Goal: Task Accomplishment & Management: Complete application form

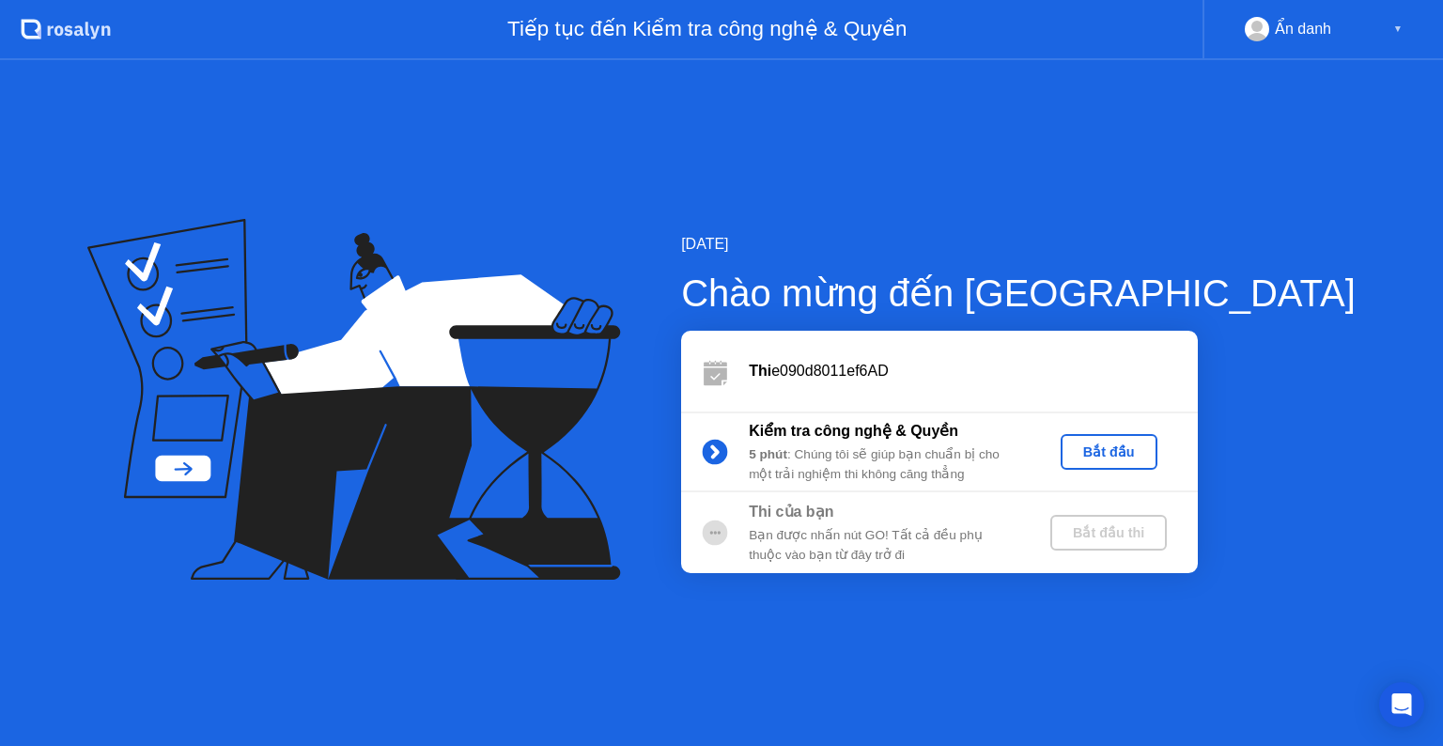
click at [1150, 454] on div "Bắt đầu" at bounding box center [1109, 451] width 82 height 15
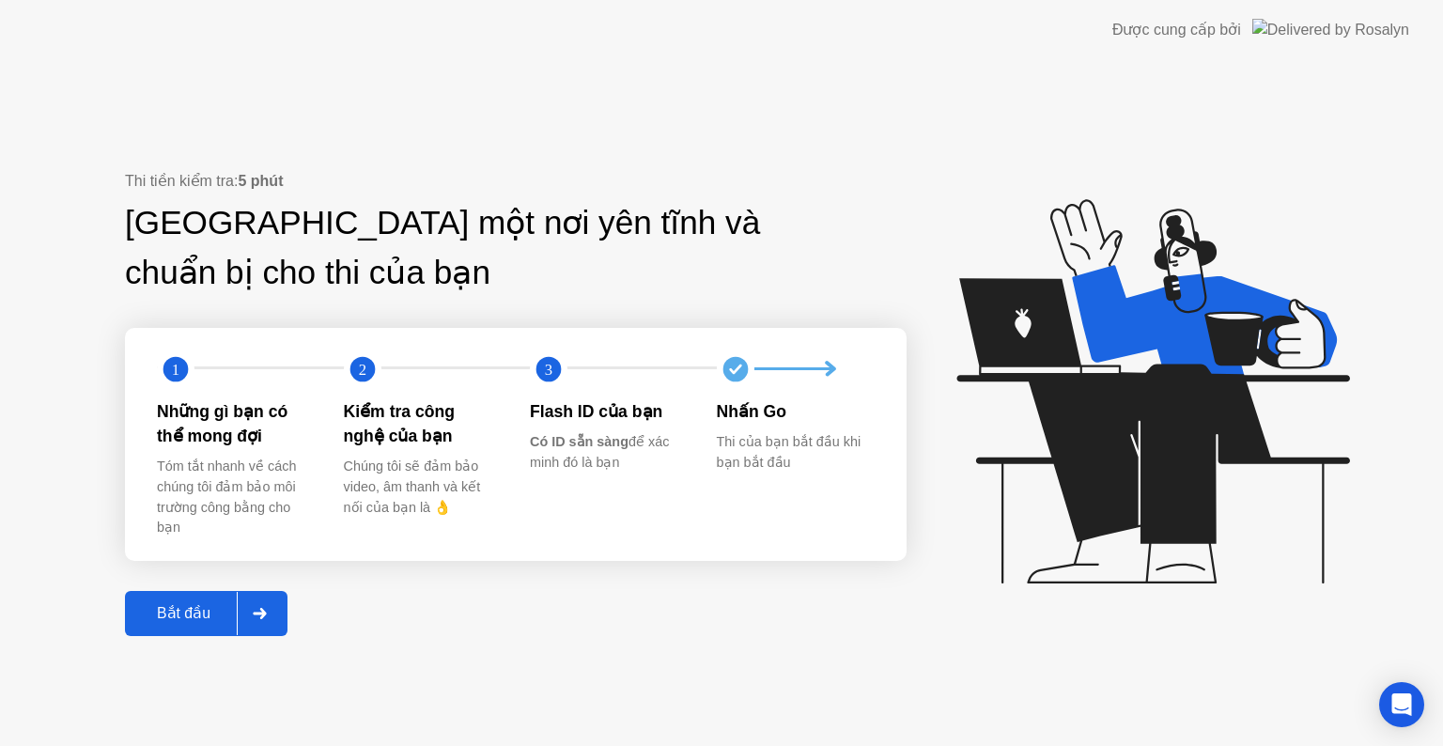
click at [182, 609] on div "Bắt đầu" at bounding box center [184, 613] width 106 height 18
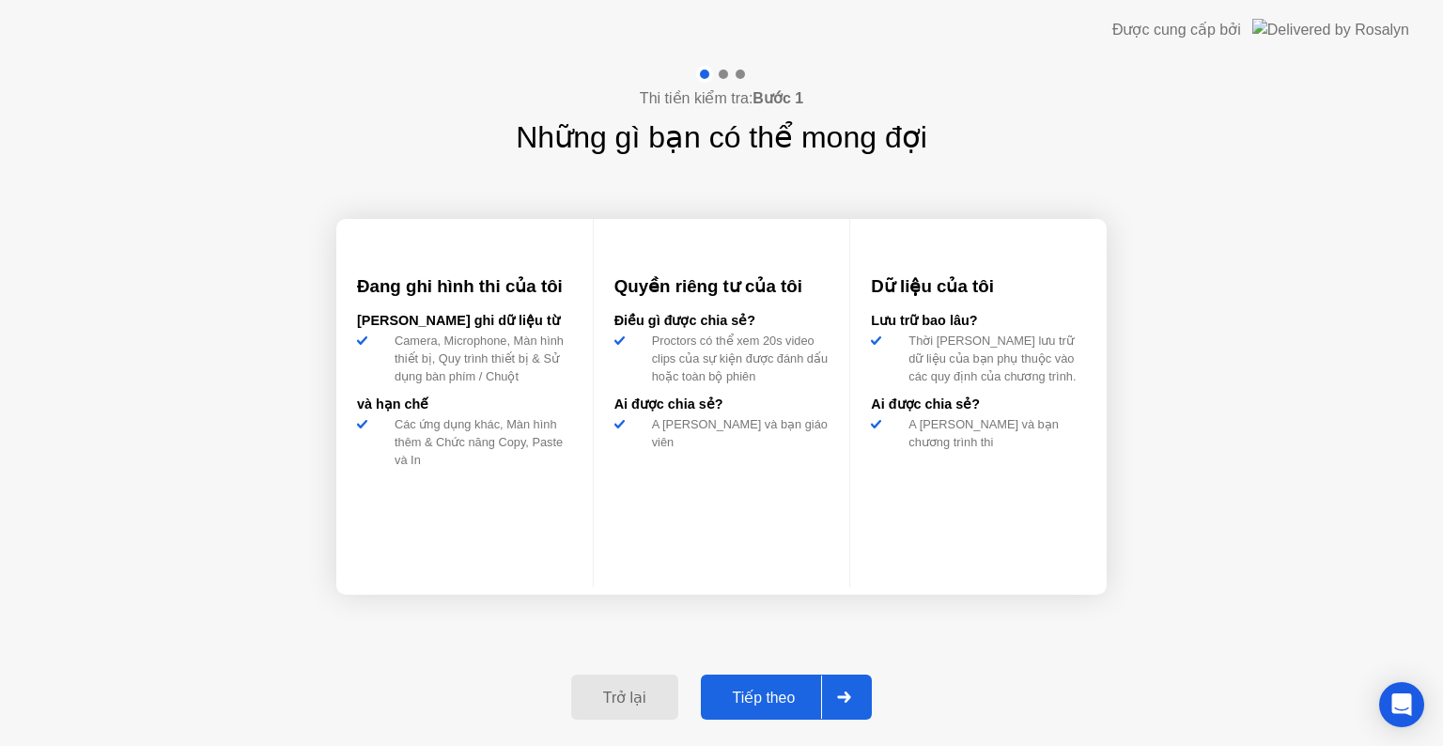
click at [768, 695] on div "Tiếp theo" at bounding box center [765, 698] width 116 height 18
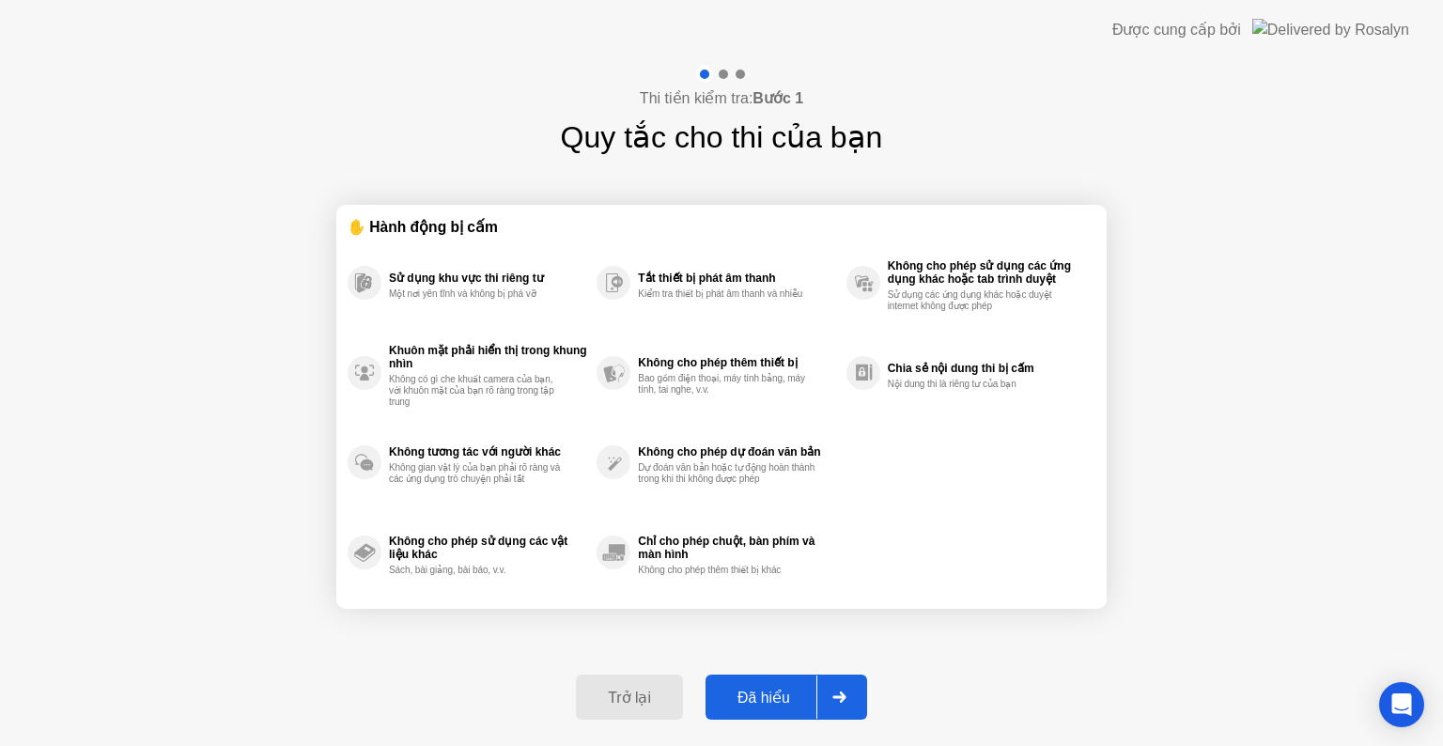
click at [754, 695] on div "Đã hiểu" at bounding box center [763, 698] width 105 height 18
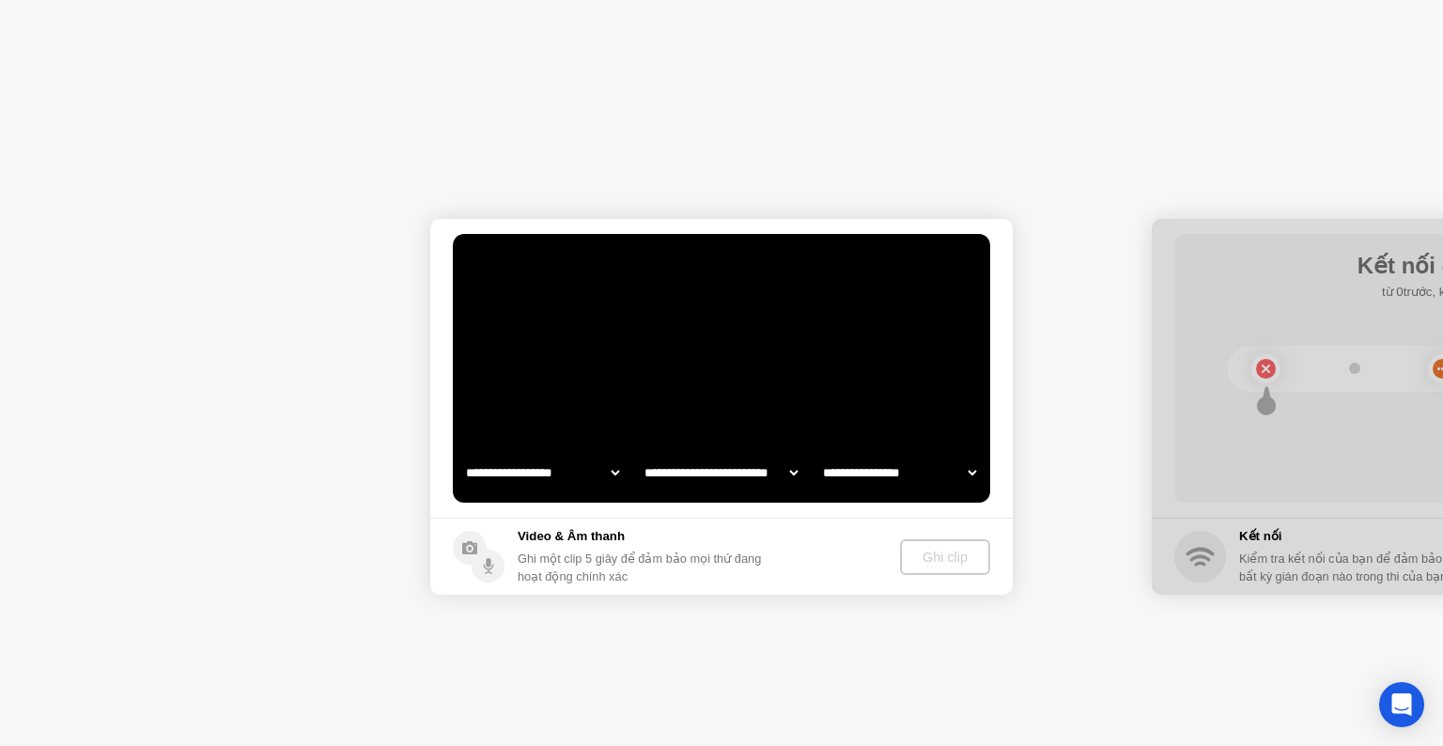
select select "**********"
select select "*******"
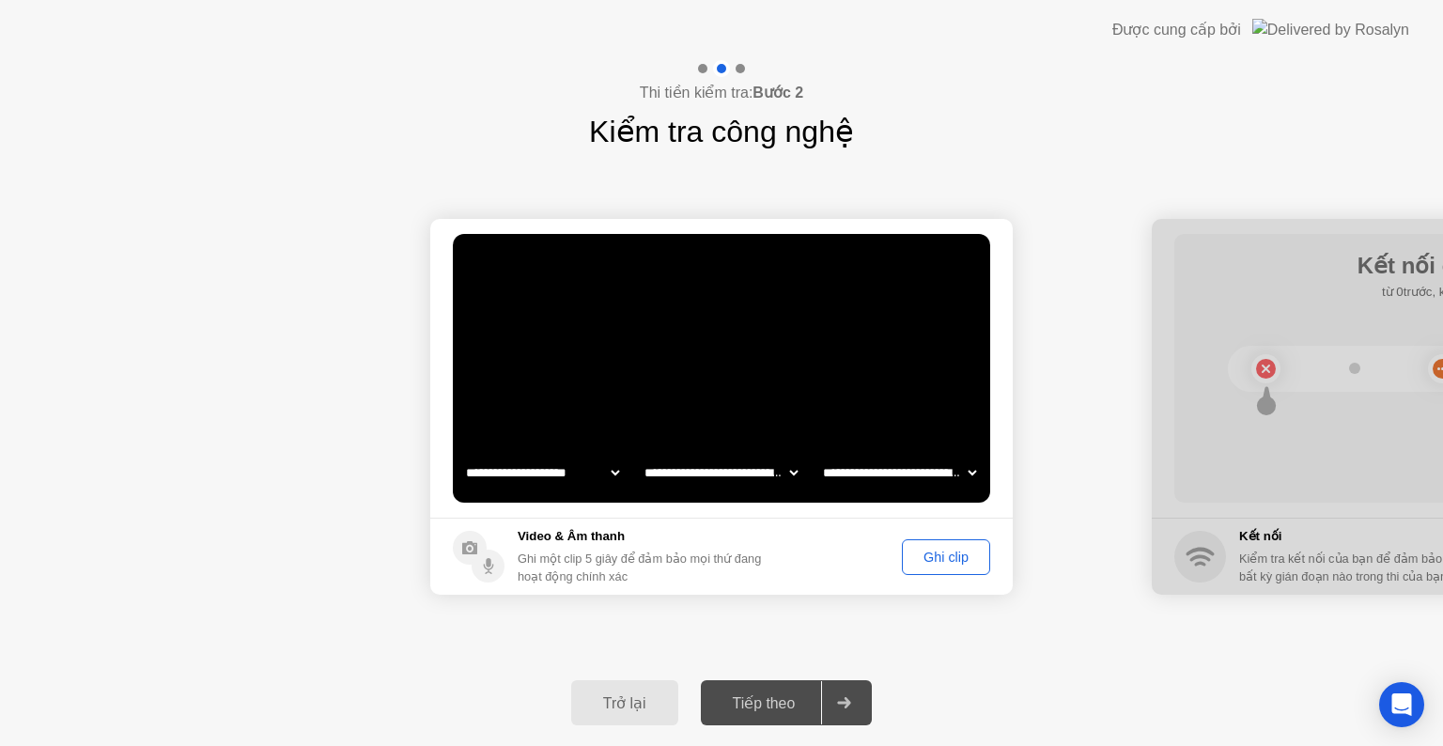
click at [940, 560] on div "Ghi clip" at bounding box center [946, 557] width 75 height 15
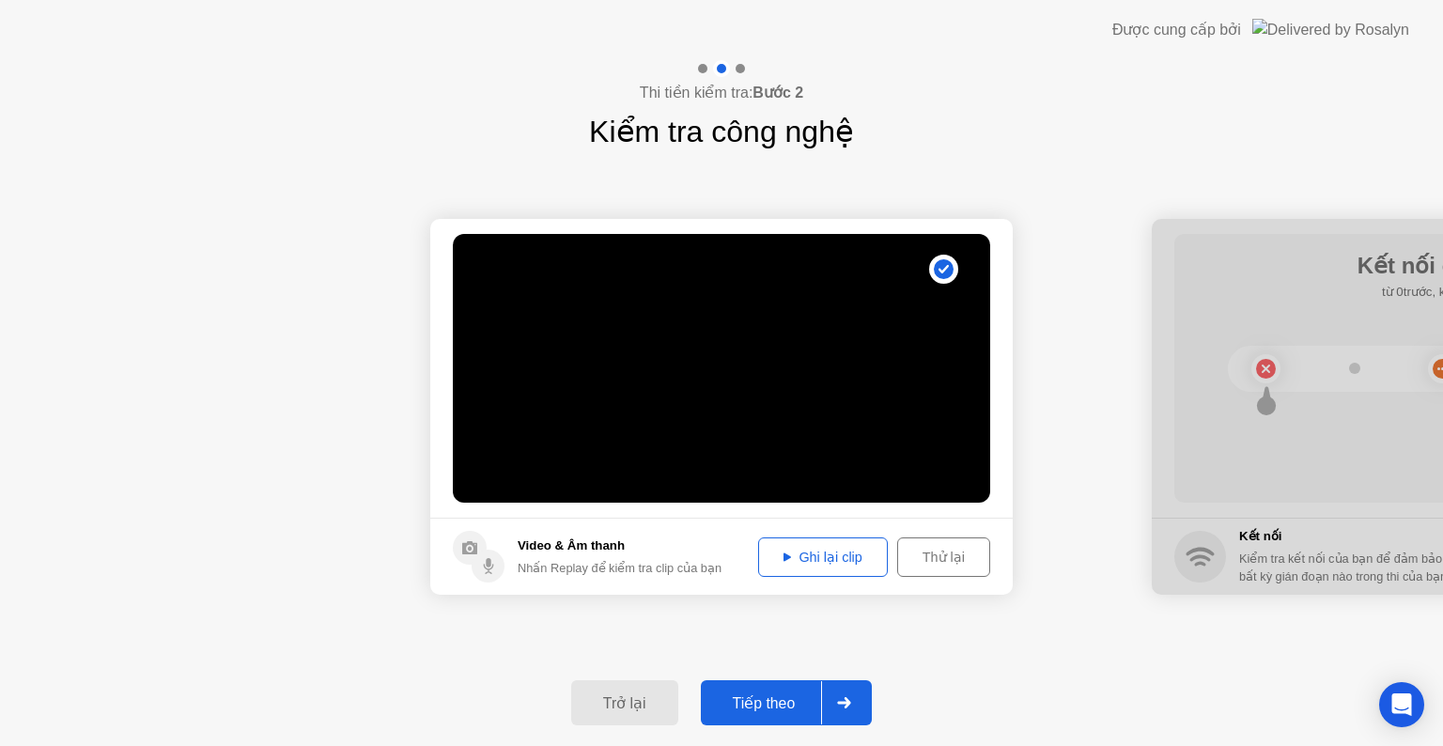
click at [942, 562] on div "Thử lại" at bounding box center [944, 557] width 80 height 15
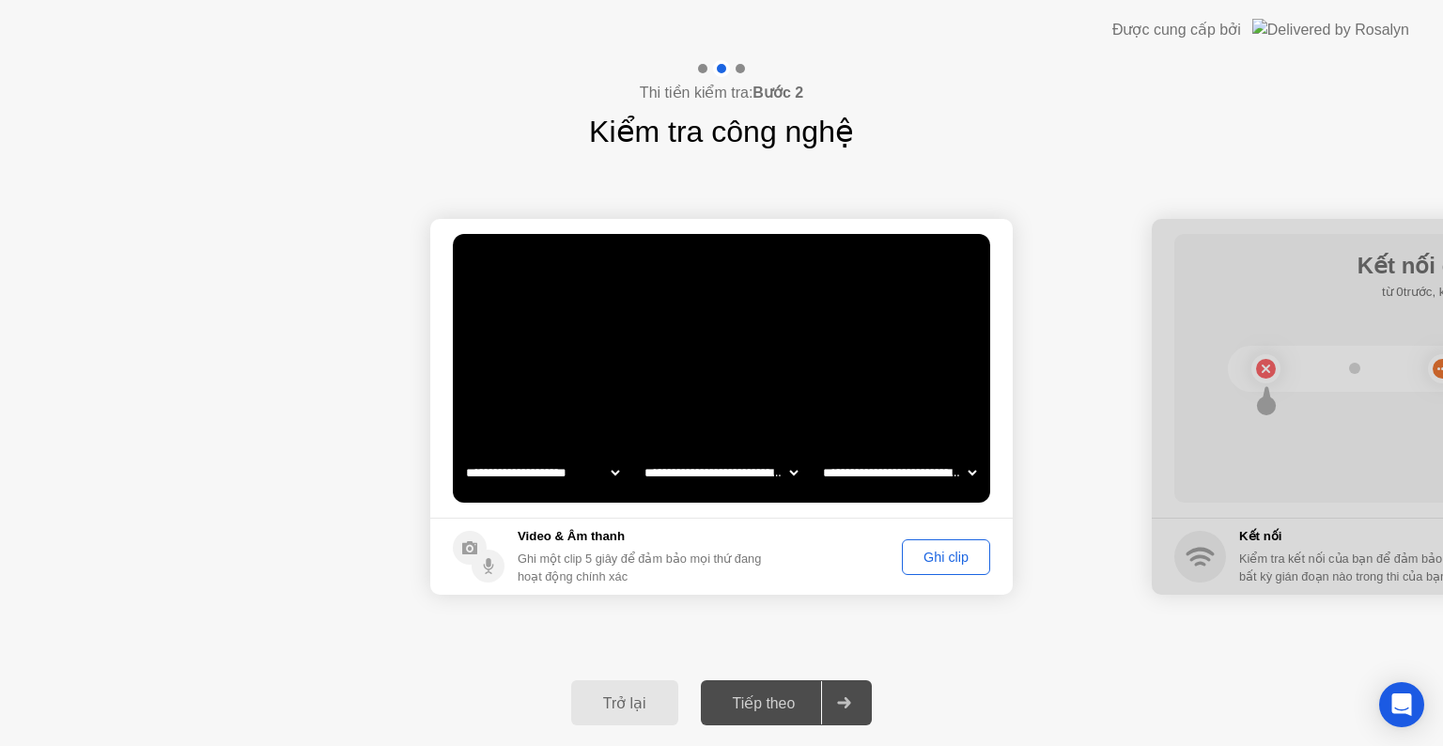
click at [940, 559] on div "Ghi clip" at bounding box center [946, 557] width 75 height 15
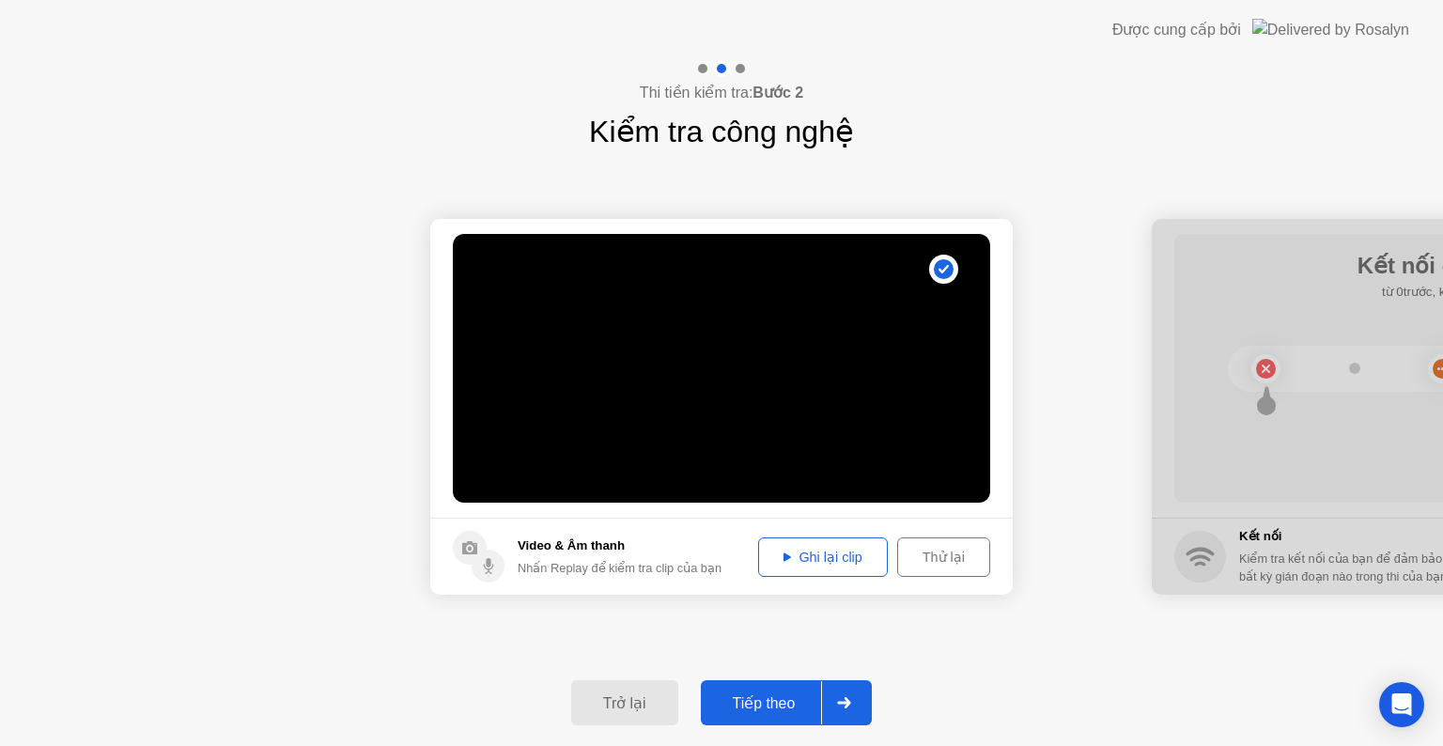
click at [810, 561] on div "Ghi lại clip" at bounding box center [823, 557] width 116 height 15
click at [791, 567] on button "Ghi lại clip" at bounding box center [822, 556] width 129 height 39
click at [768, 710] on div "Tiếp theo" at bounding box center [765, 703] width 116 height 18
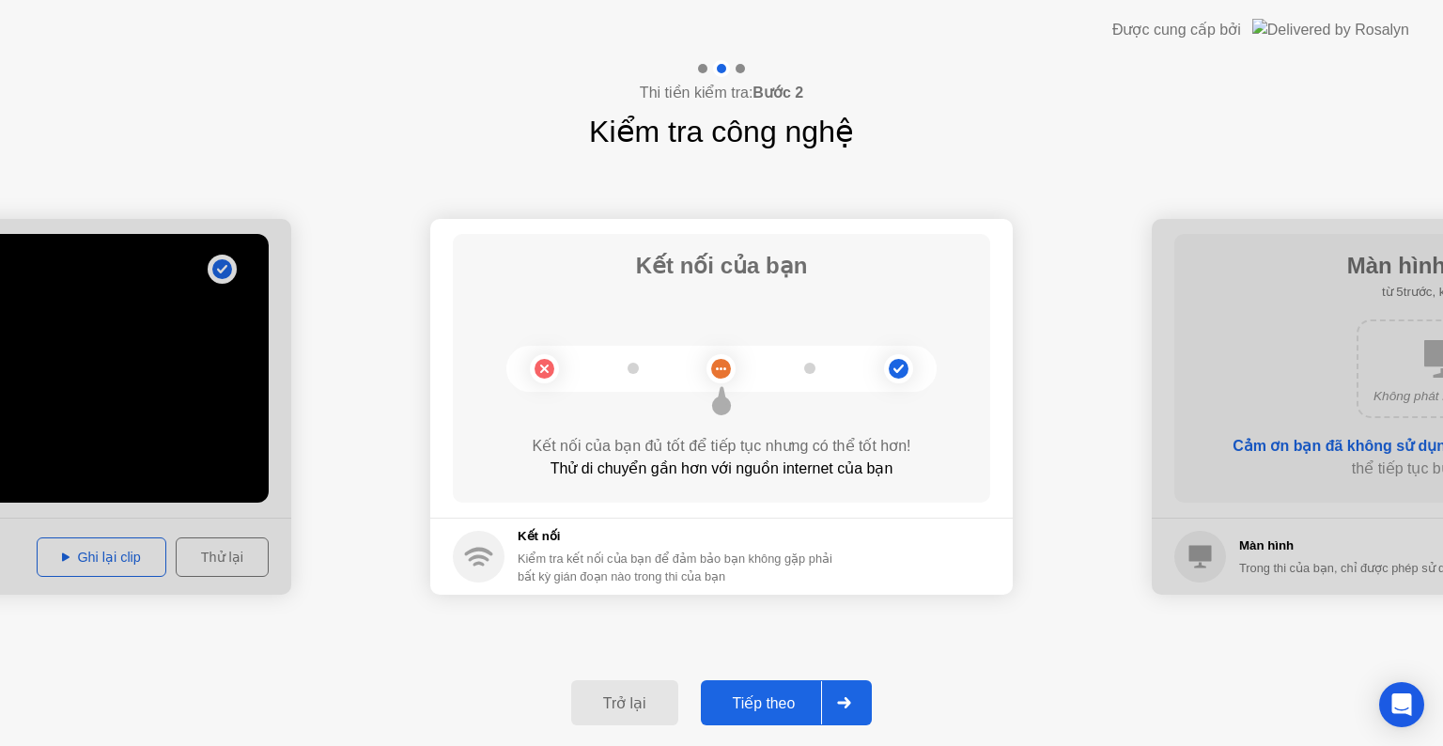
click at [763, 705] on div "Tiếp theo" at bounding box center [765, 703] width 116 height 18
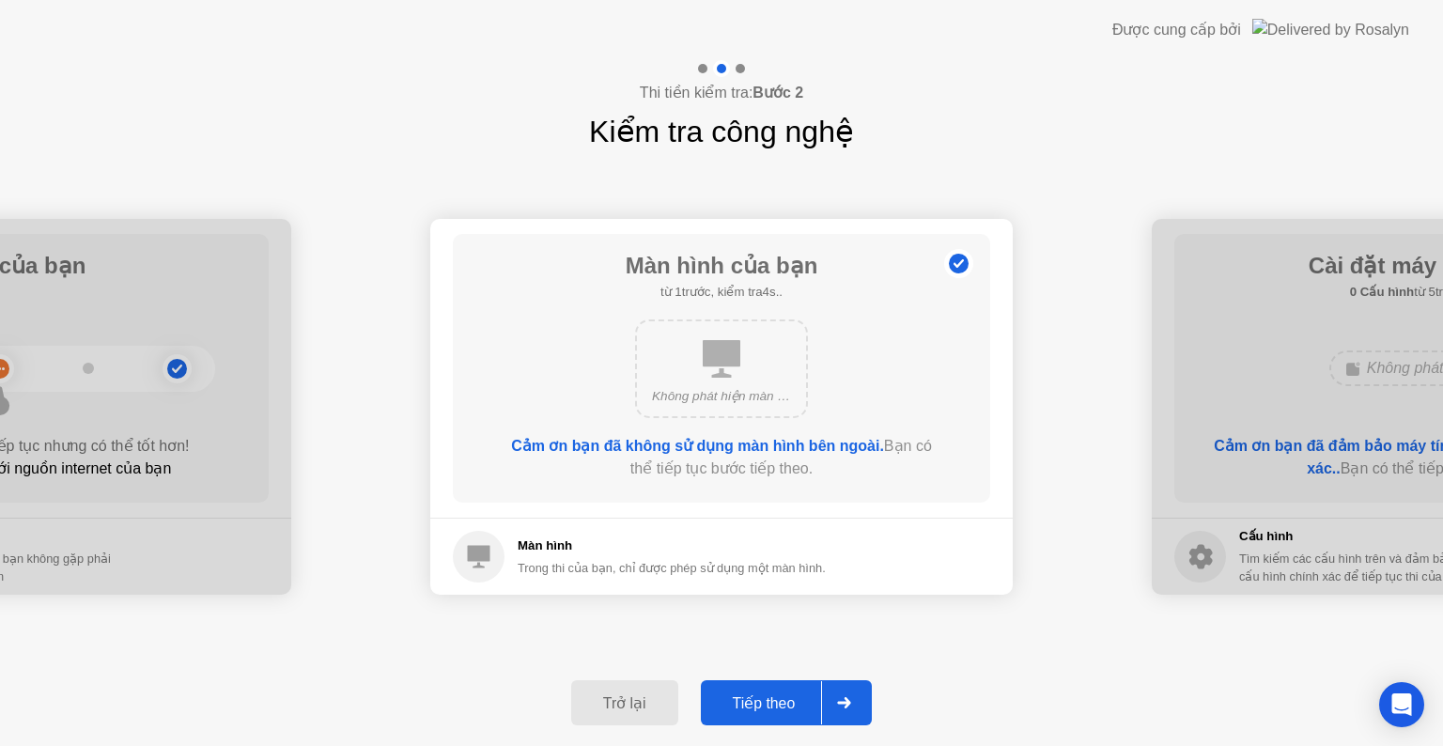
click at [775, 705] on div "Tiếp theo" at bounding box center [765, 703] width 116 height 18
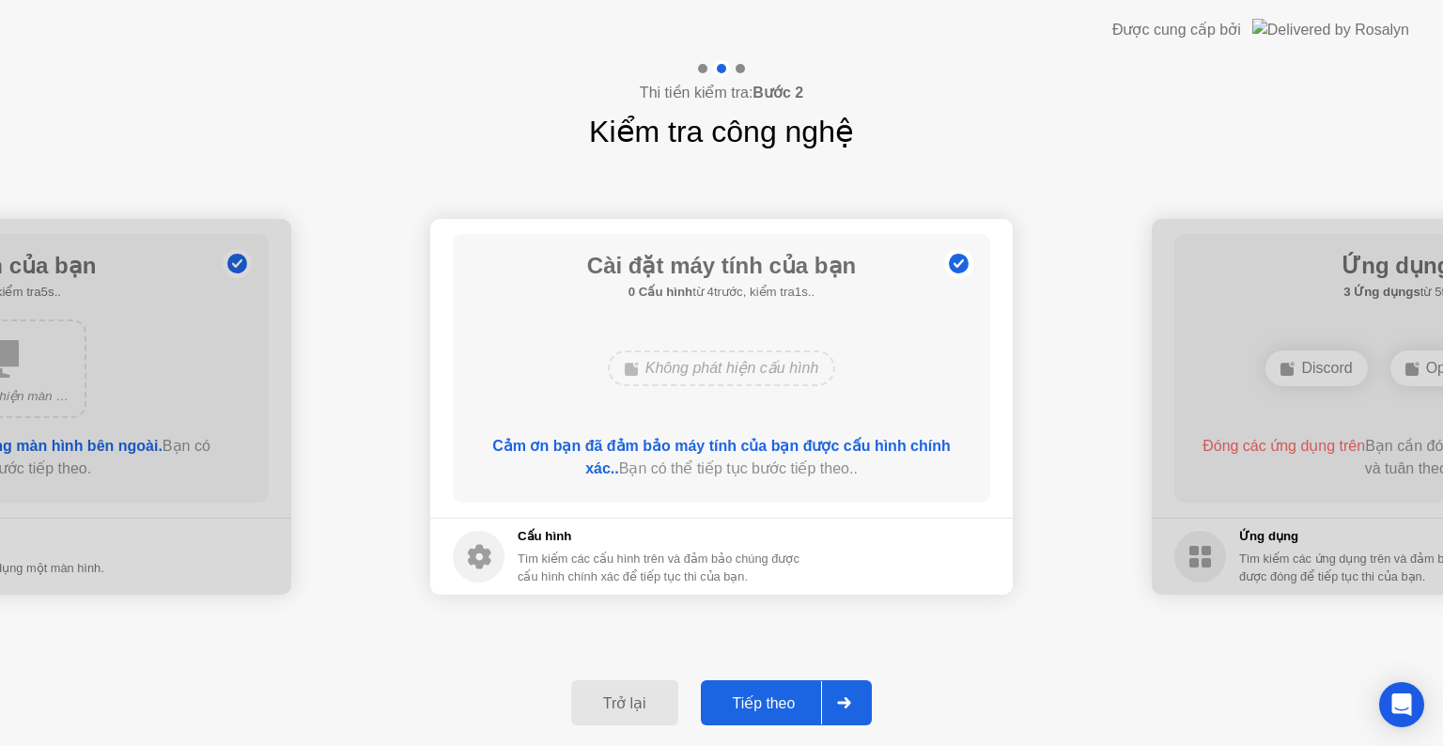
click at [751, 707] on div "Tiếp theo" at bounding box center [765, 703] width 116 height 18
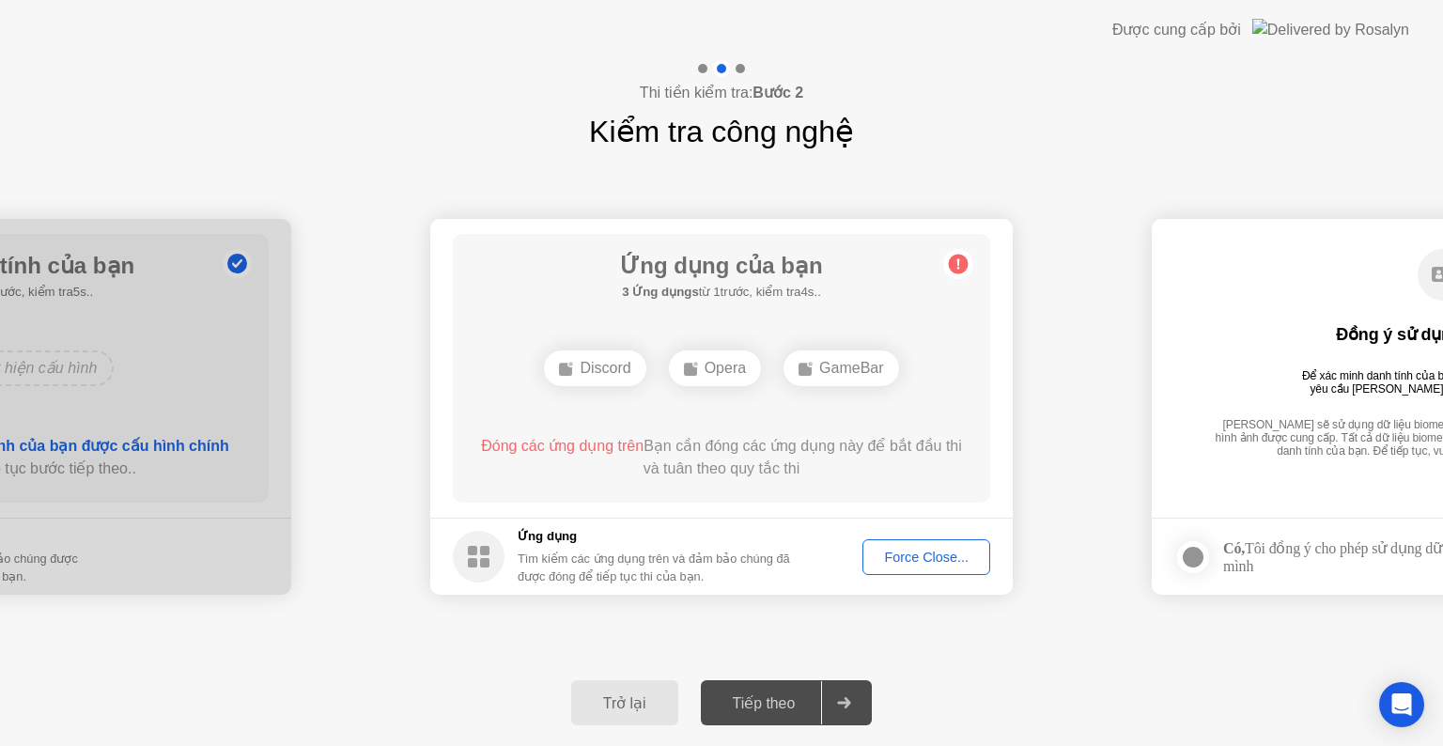
click at [908, 555] on div "Force Close..." at bounding box center [926, 557] width 115 height 15
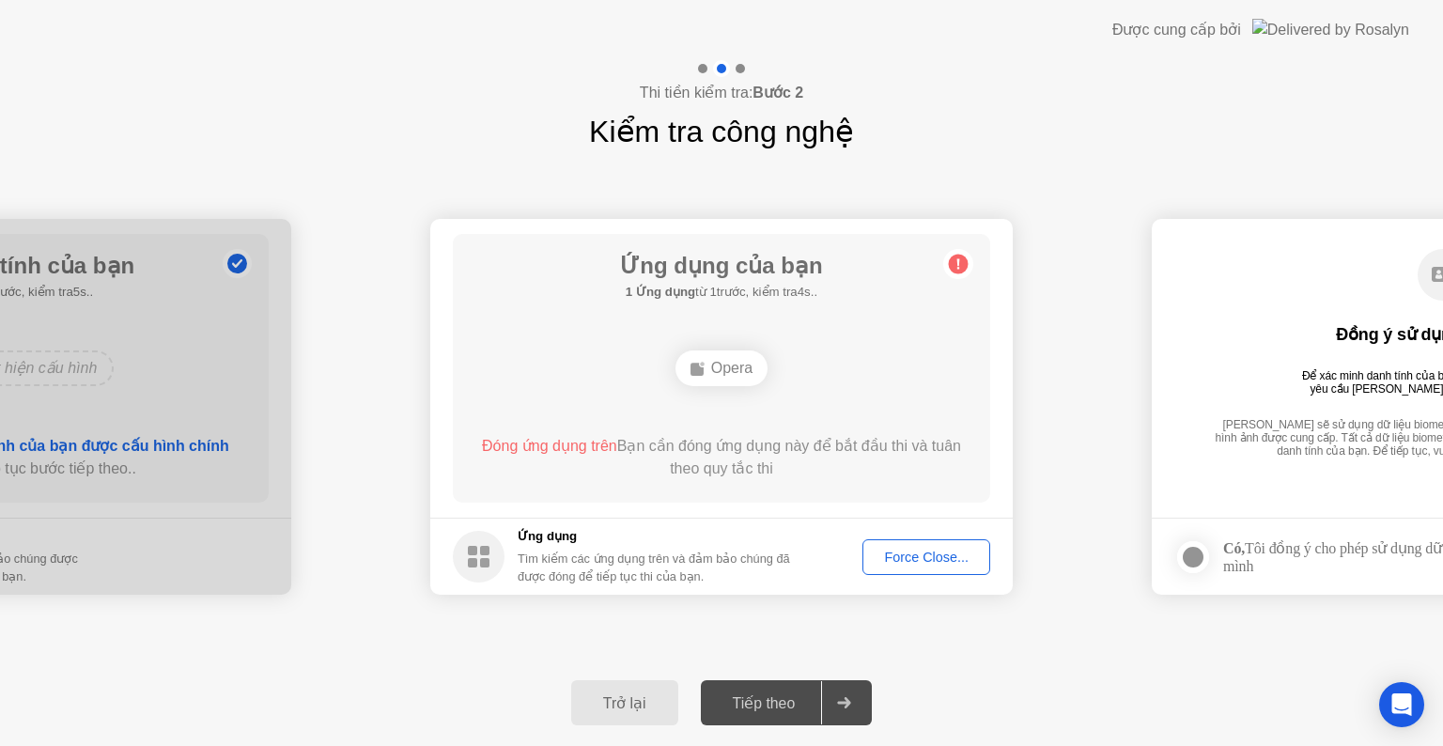
click at [1032, 627] on div "**********" at bounding box center [721, 406] width 1443 height 505
click at [934, 556] on div "Force Close..." at bounding box center [926, 557] width 115 height 15
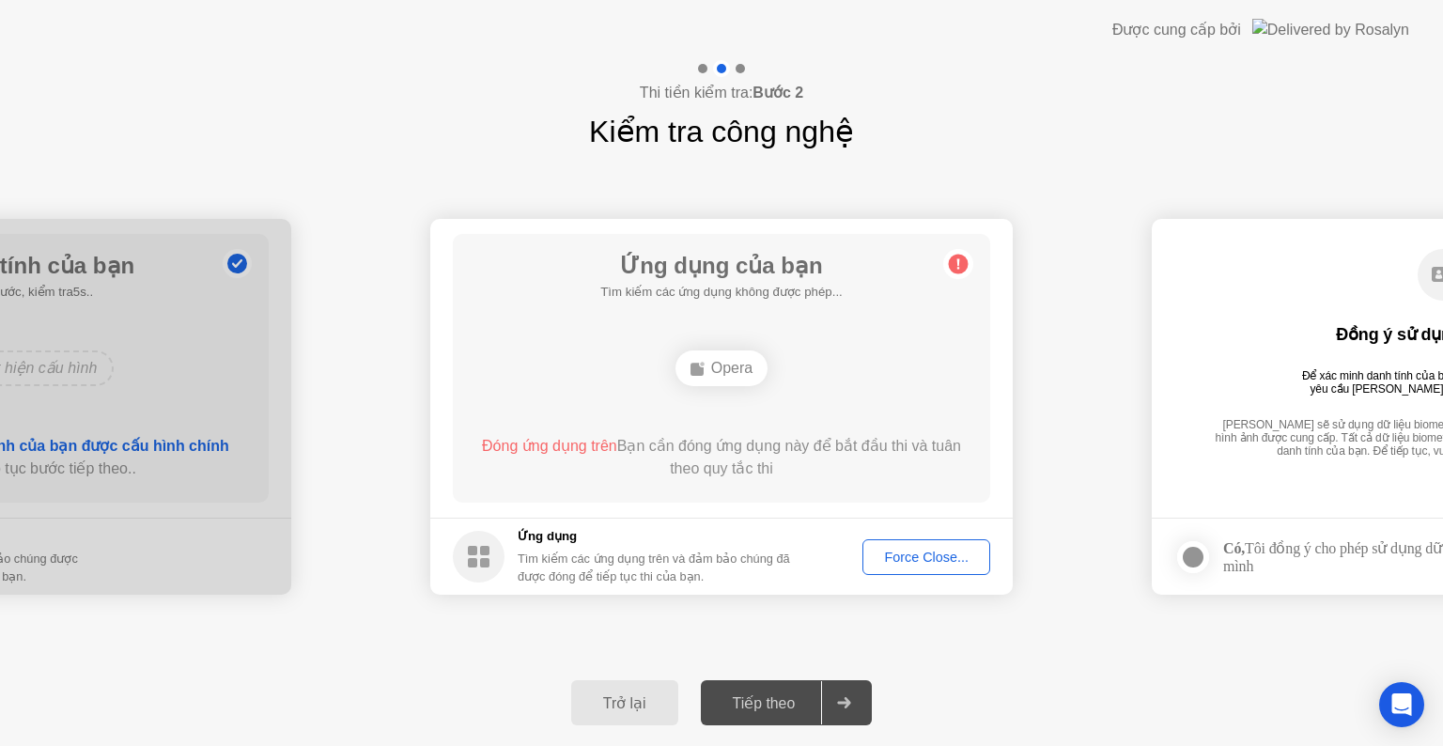
click at [833, 526] on footer "Ứng dụng Tìm kiếm các ứng dụng trên và đảm bảo chúng đã được đóng để tiếp tục t…" at bounding box center [721, 556] width 583 height 77
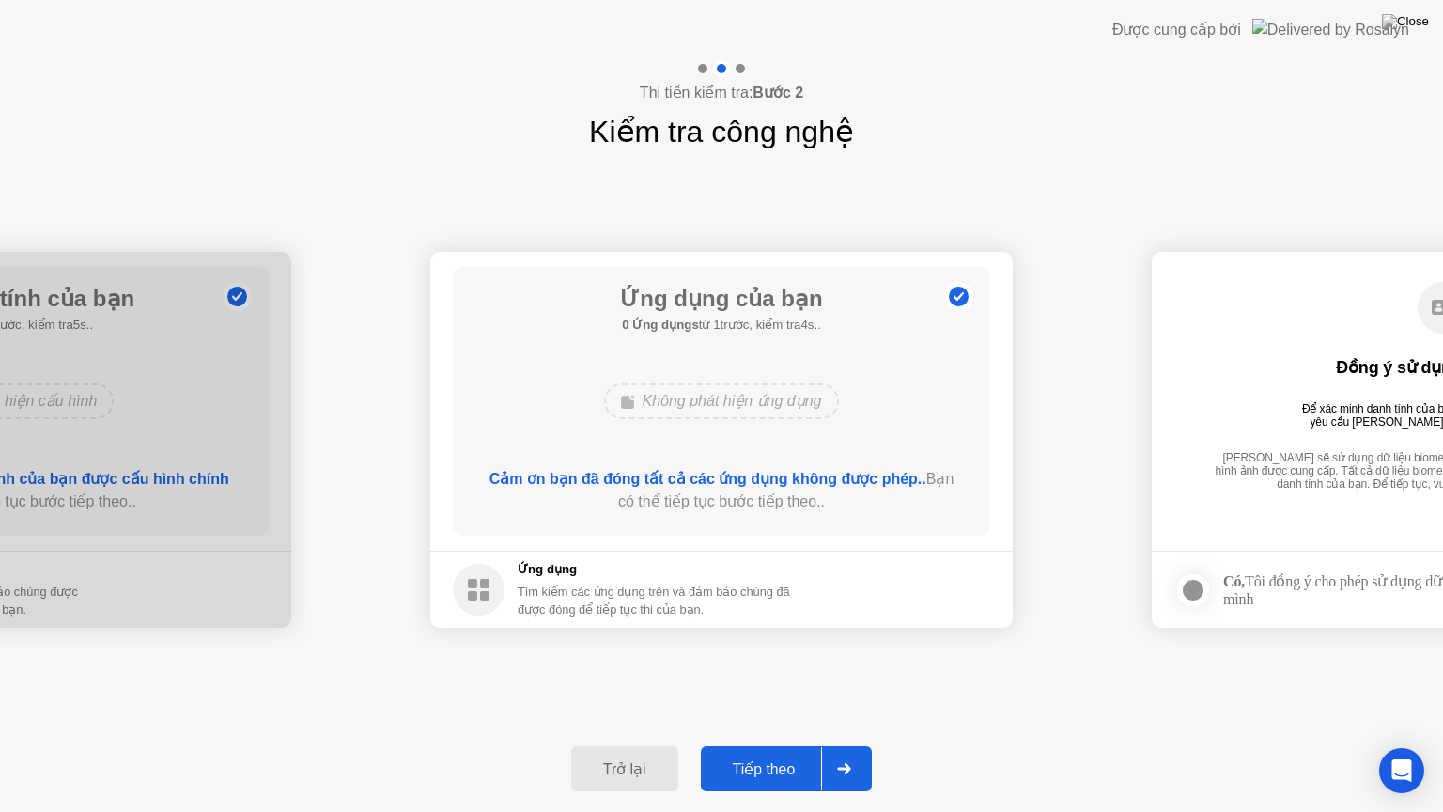
click at [776, 745] on div "Tiếp theo" at bounding box center [765, 769] width 116 height 18
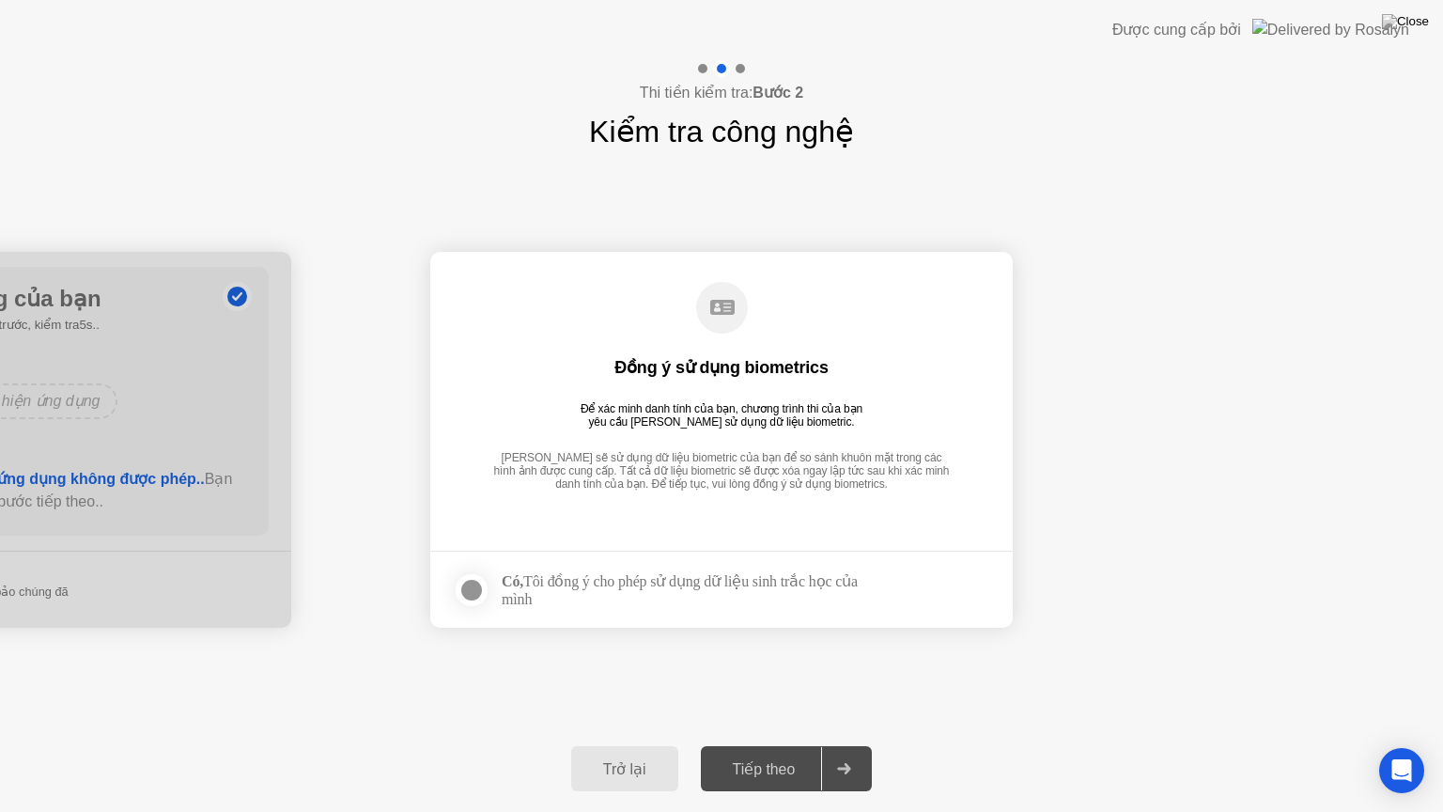
click at [469, 594] on div at bounding box center [471, 590] width 23 height 23
click at [774, 745] on div "Tiếp theo" at bounding box center [765, 769] width 116 height 18
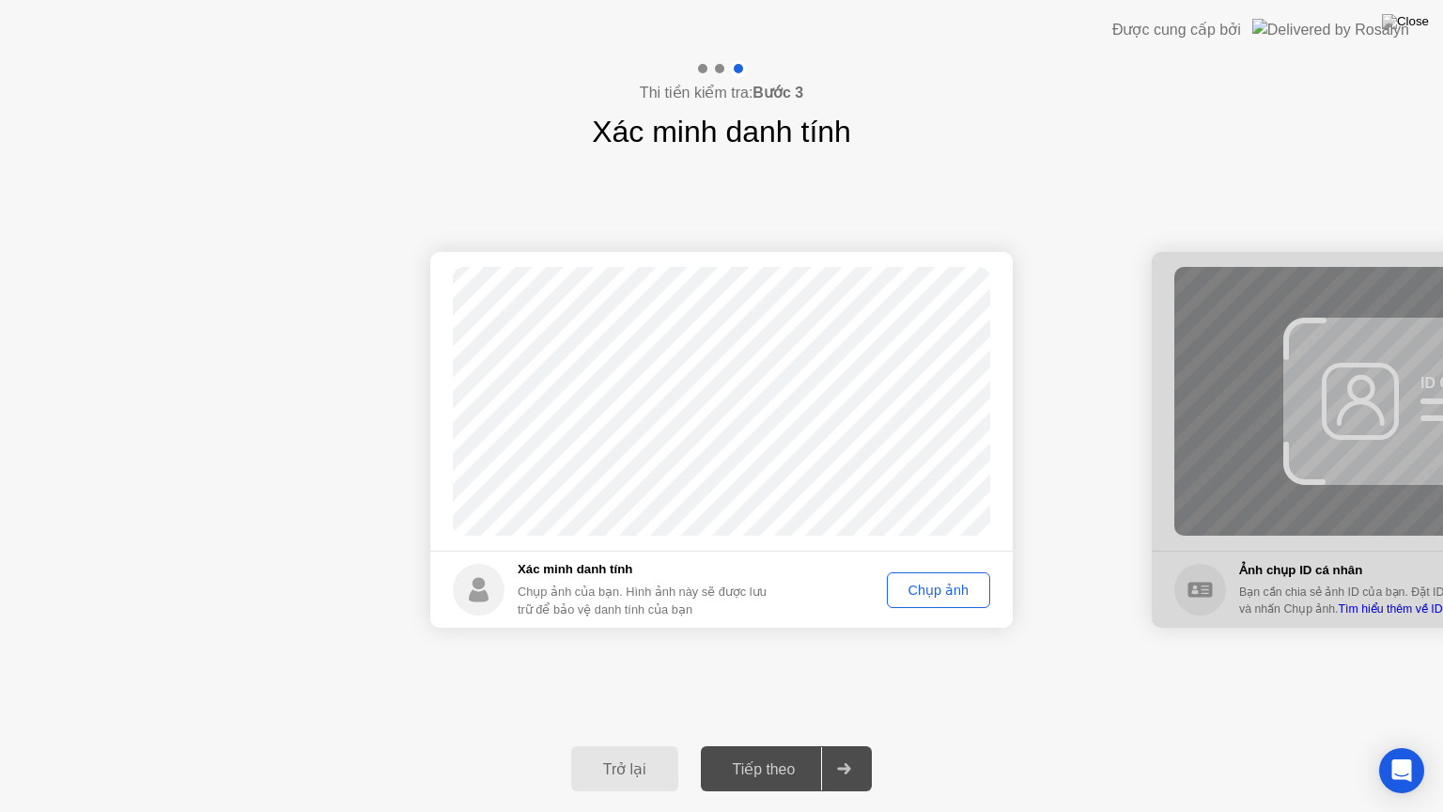
click at [941, 590] on div "Chụp ảnh" at bounding box center [938, 590] width 90 height 15
click at [757, 745] on div "Tiếp theo" at bounding box center [765, 769] width 116 height 18
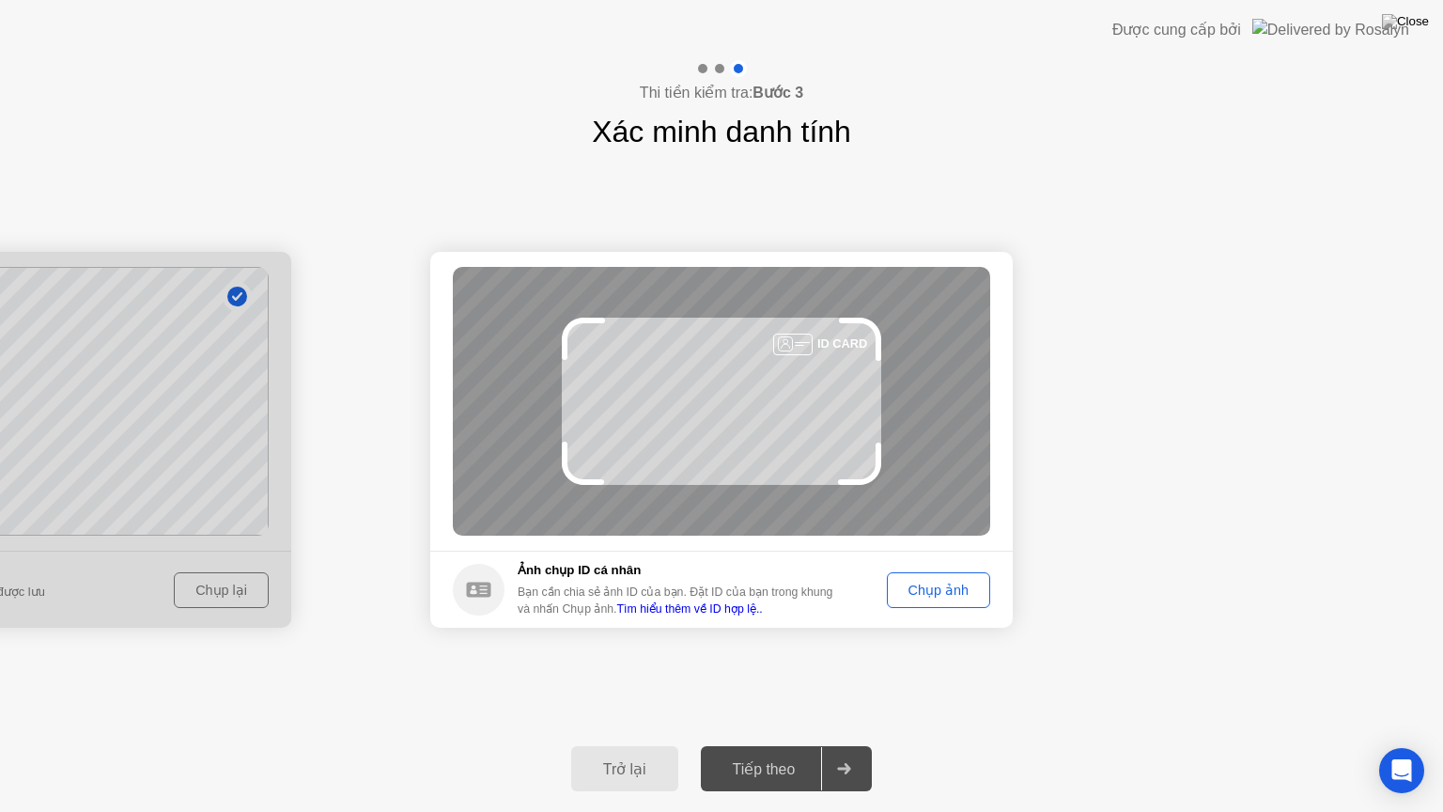
click at [952, 593] on div "Chụp ảnh" at bounding box center [938, 590] width 90 height 15
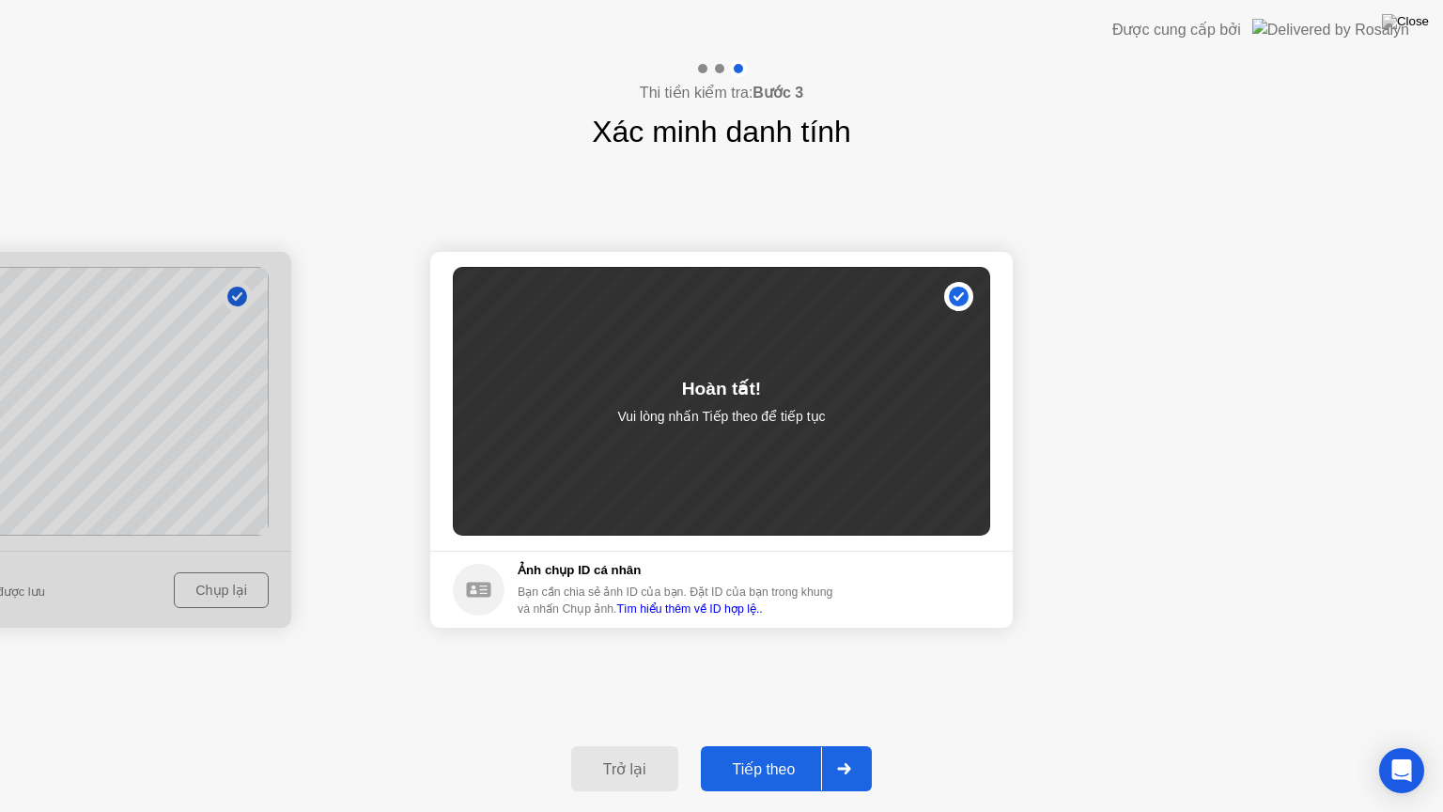
click at [755, 745] on div "Tiếp theo" at bounding box center [765, 769] width 116 height 18
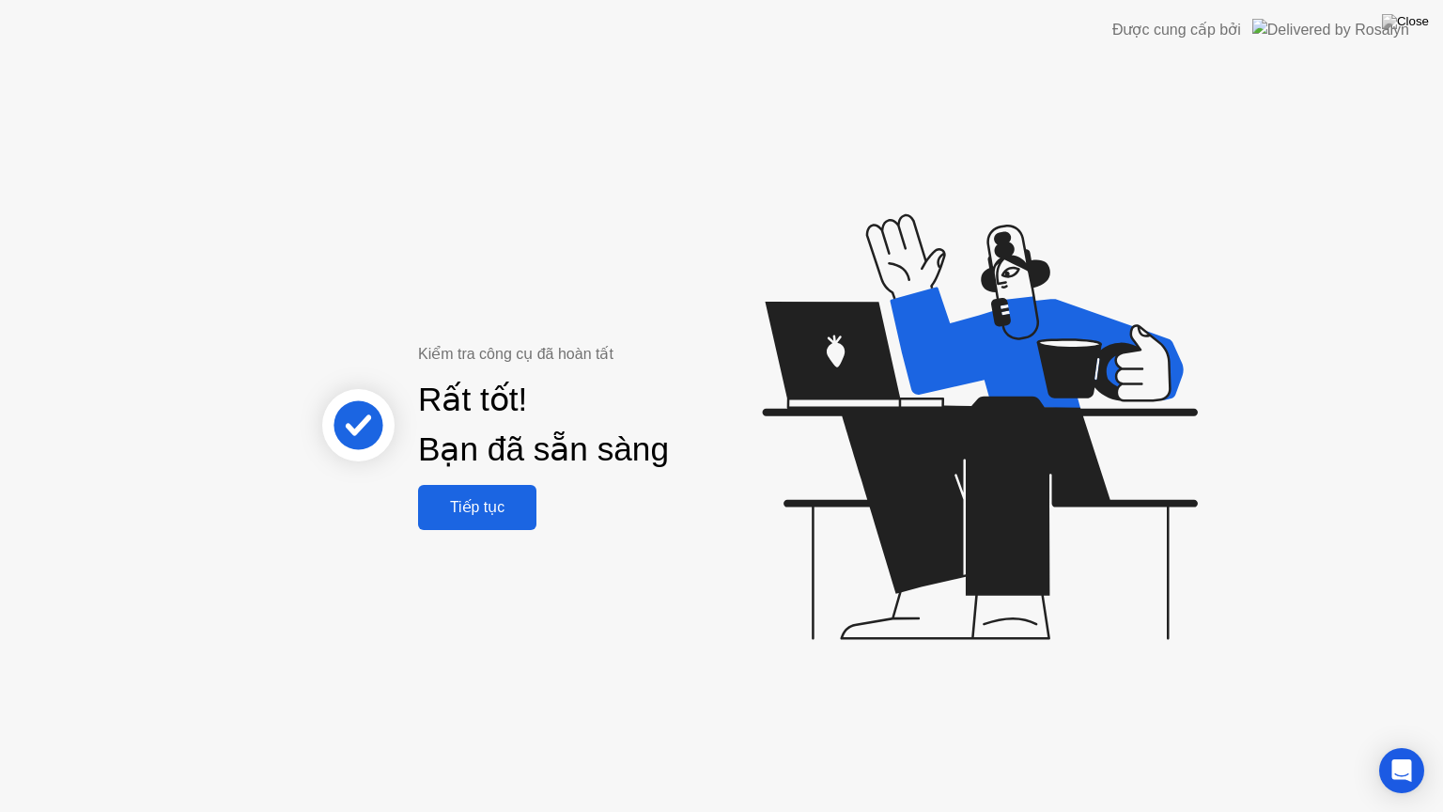
click at [501, 505] on div "Tiếp tục" at bounding box center [477, 507] width 107 height 18
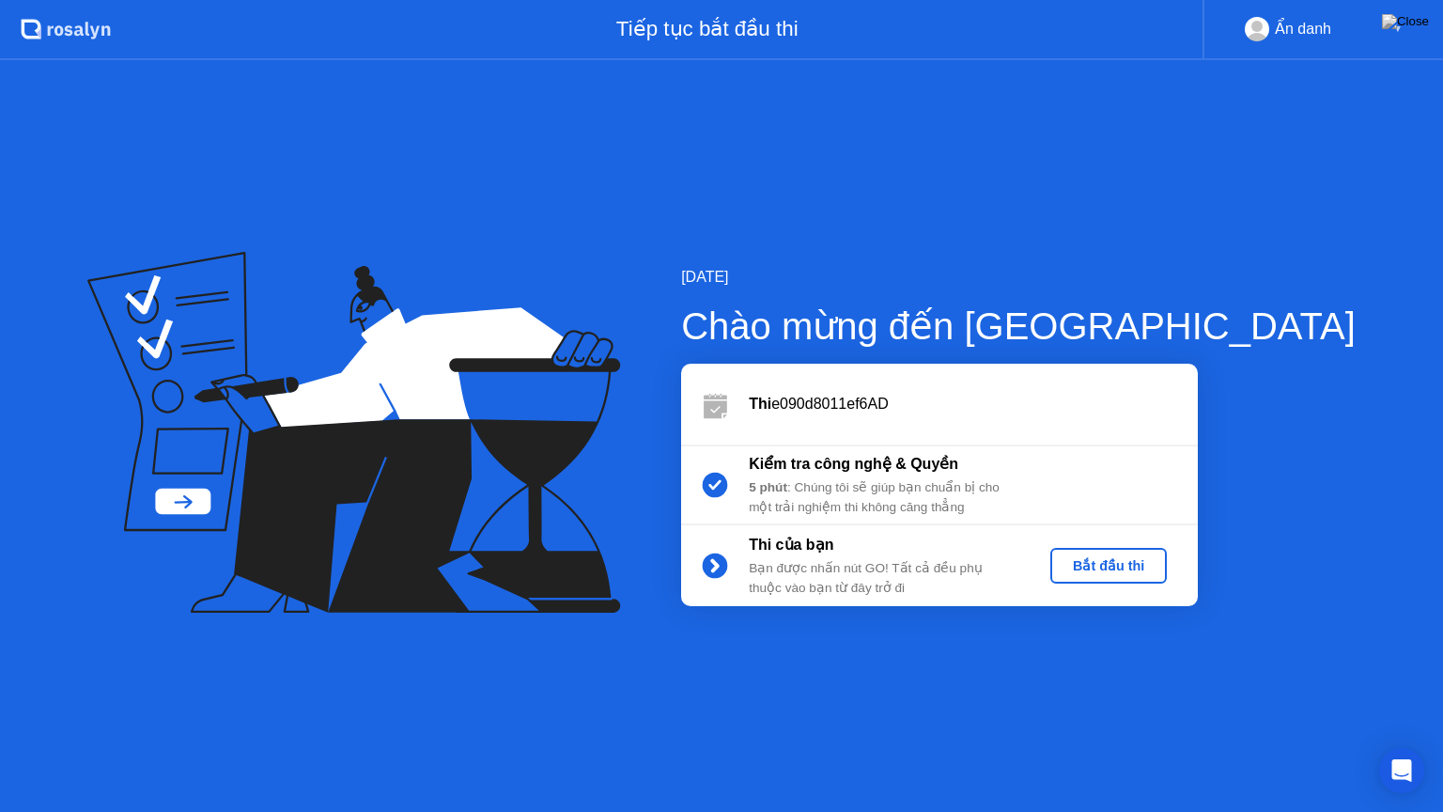
click at [1159, 566] on div "Bắt đầu thi" at bounding box center [1108, 565] width 101 height 15
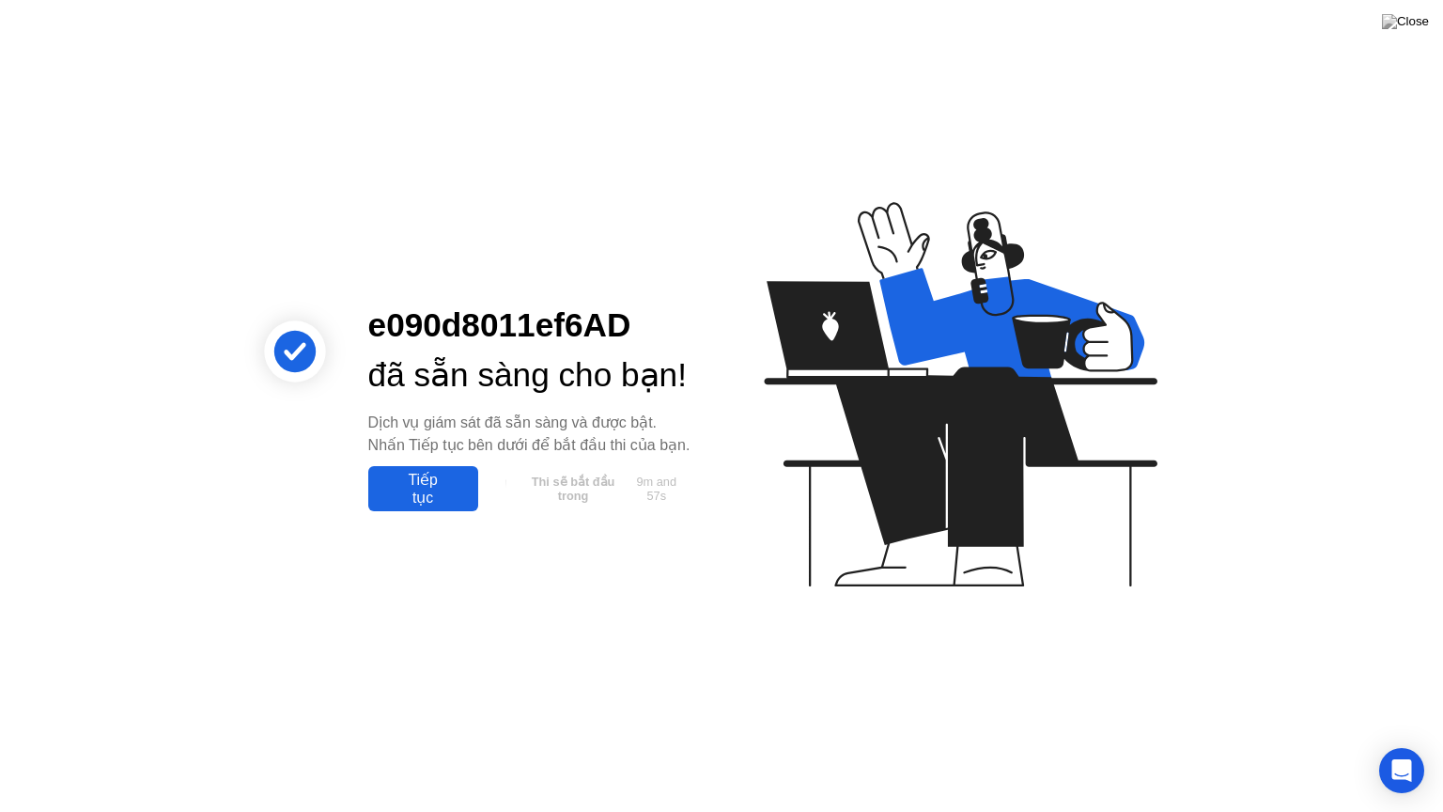
click at [417, 506] on div "Tiếp tục" at bounding box center [423, 489] width 99 height 36
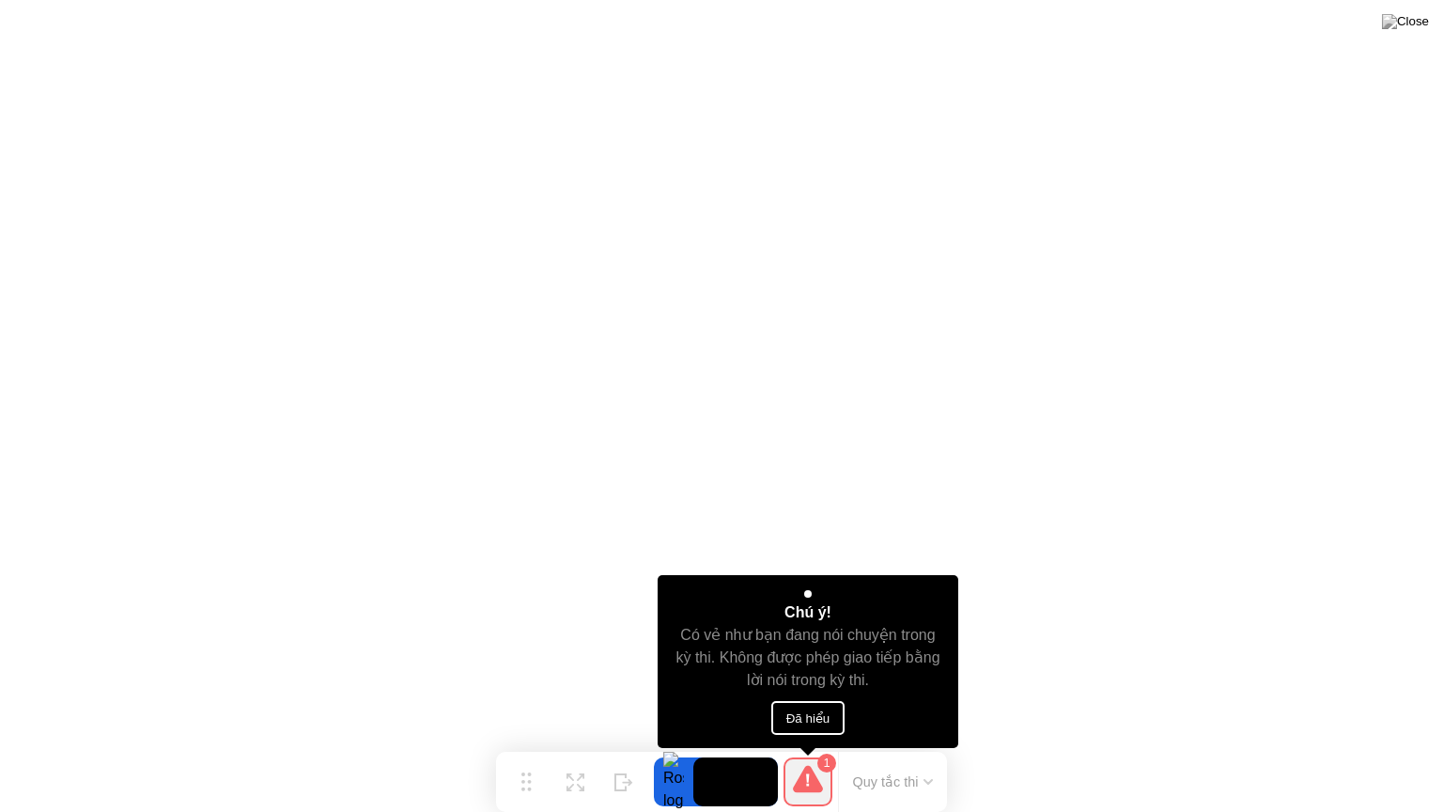
click at [803, 712] on button "Đã hiểu" at bounding box center [808, 718] width 74 height 34
